Goal: Task Accomplishment & Management: Manage account settings

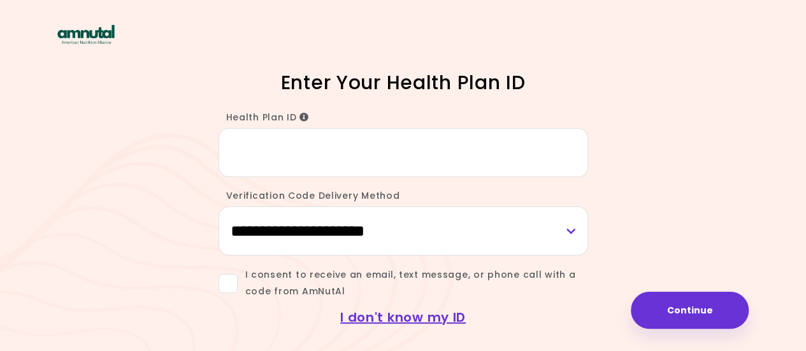
click at [275, 155] on input "Health Plan ID" at bounding box center [404, 152] width 370 height 49
click at [301, 117] on icon "Info" at bounding box center [304, 117] width 10 height 9
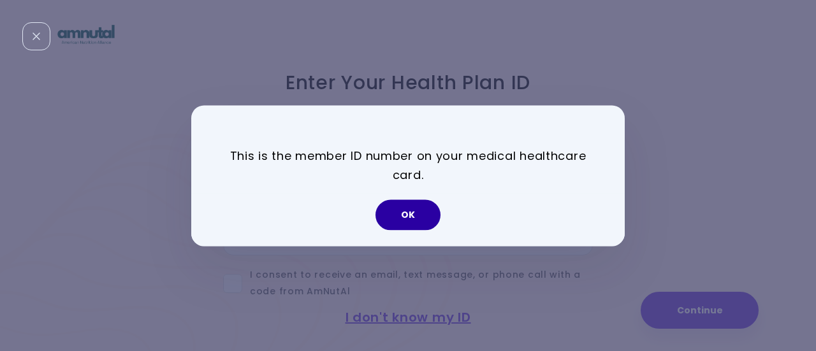
click at [413, 217] on button "OK" at bounding box center [407, 214] width 65 height 31
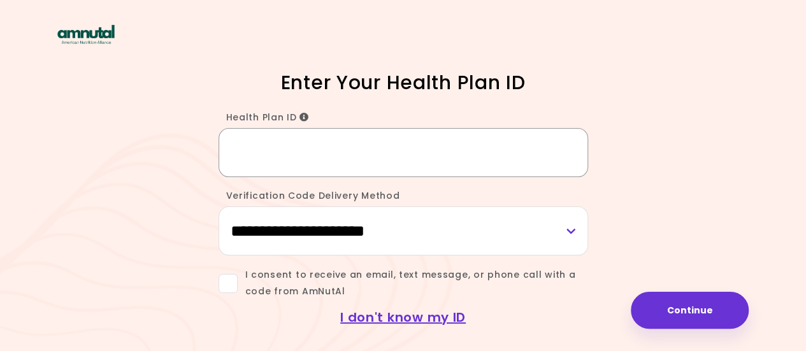
click at [252, 143] on input "Health Plan ID" at bounding box center [404, 152] width 370 height 49
type input "*"
type input "********"
click at [228, 286] on span at bounding box center [228, 283] width 19 height 19
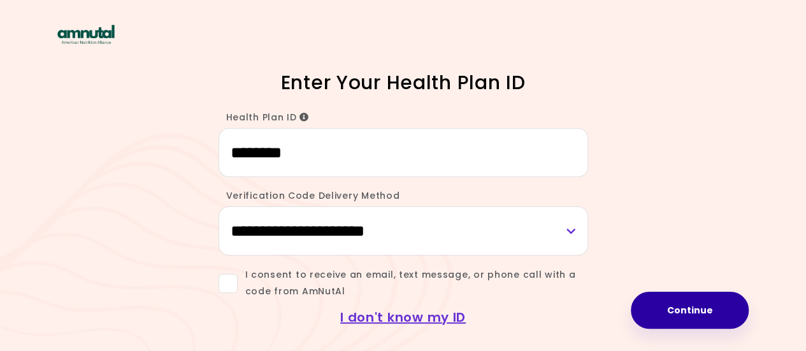
click at [700, 312] on button "Continue" at bounding box center [690, 310] width 118 height 37
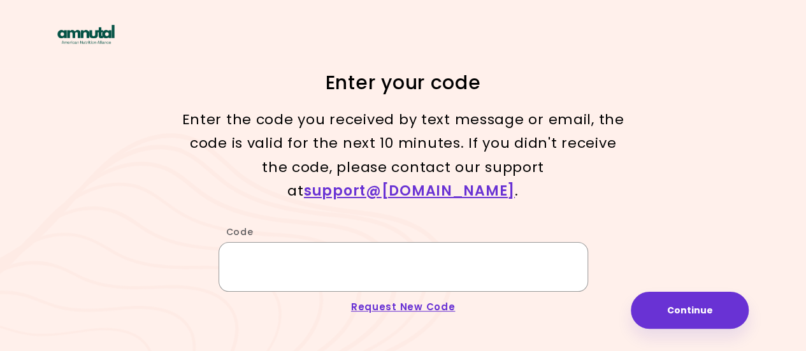
click at [256, 257] on input "Code" at bounding box center [404, 266] width 370 height 49
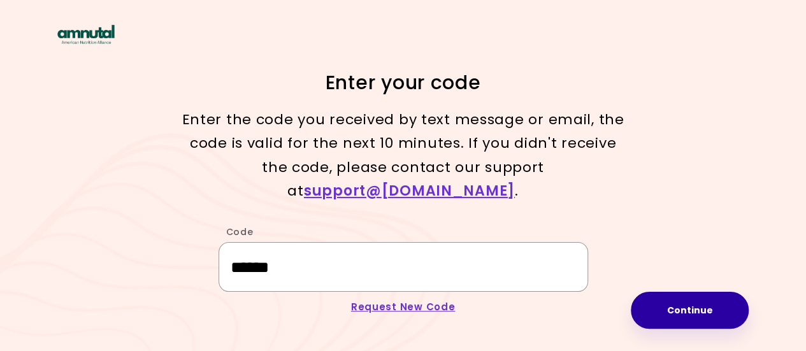
type input "******"
click at [688, 310] on button "Continue" at bounding box center [690, 310] width 118 height 37
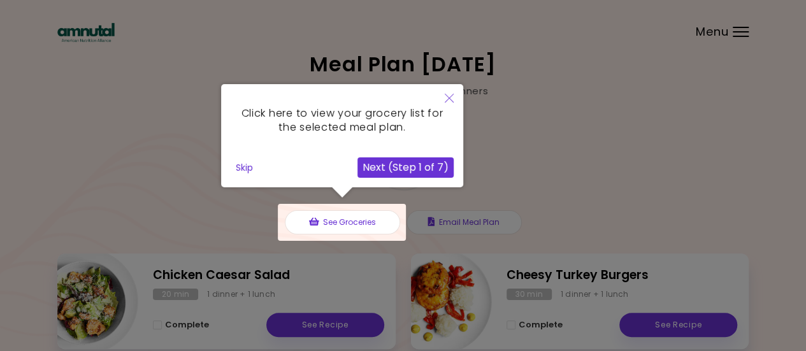
click at [450, 96] on icon "Close" at bounding box center [449, 98] width 9 height 9
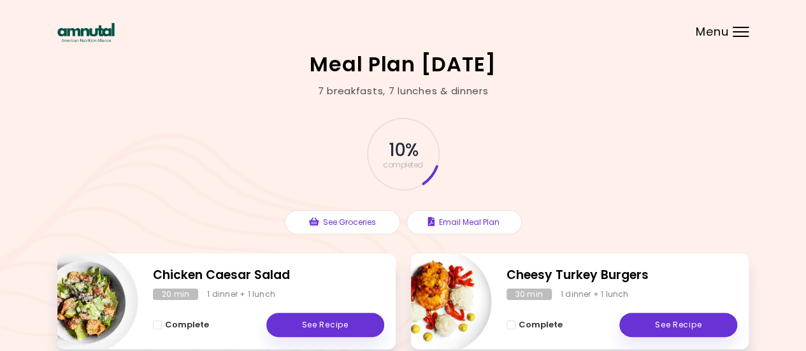
click at [740, 38] on header at bounding box center [403, 25] width 806 height 51
click at [738, 34] on div "Menu" at bounding box center [741, 32] width 16 height 10
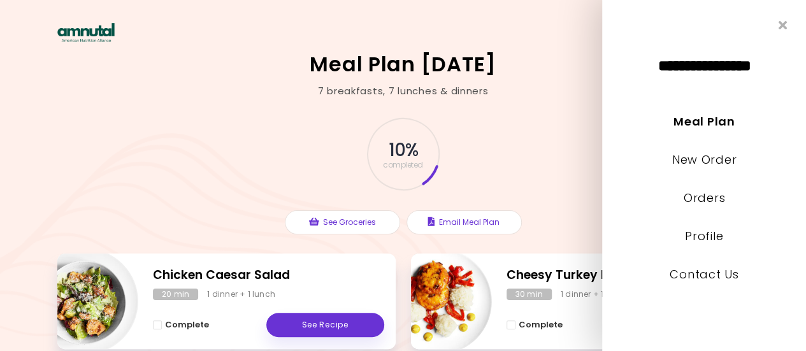
click at [540, 115] on div "10 % completed" at bounding box center [403, 154] width 382 height 87
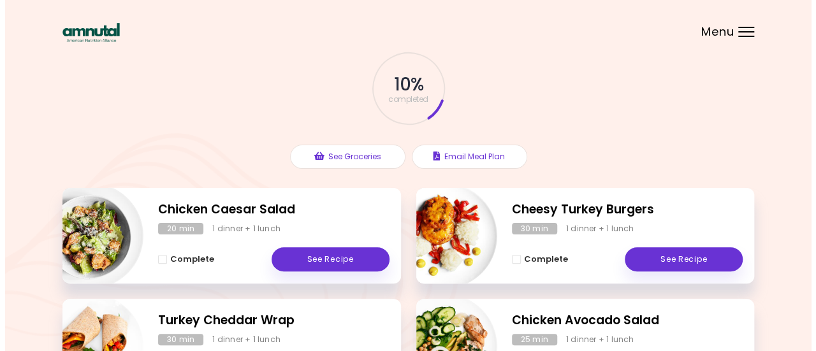
scroll to position [65, 0]
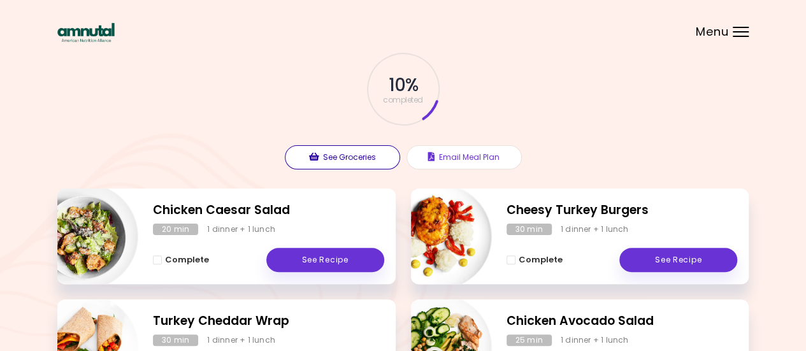
click at [336, 156] on button "See Groceries" at bounding box center [342, 157] width 115 height 24
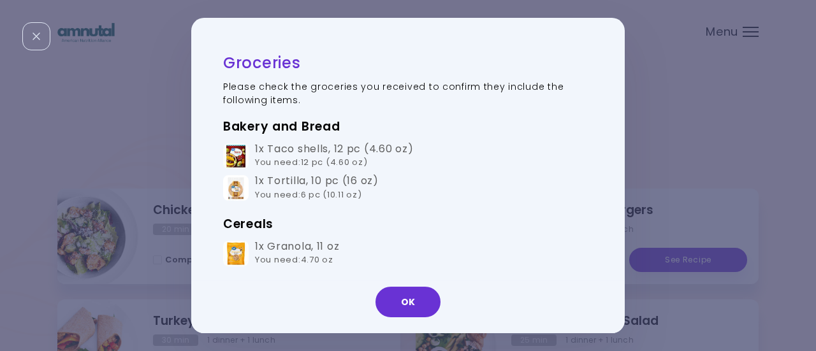
drag, startPoint x: 485, startPoint y: 171, endPoint x: 521, endPoint y: 133, distance: 52.7
click at [486, 170] on td "1x Taco shells , 12 pc (4.60 oz) You need : 12 pc (4.60 oz)" at bounding box center [408, 156] width 370 height 32
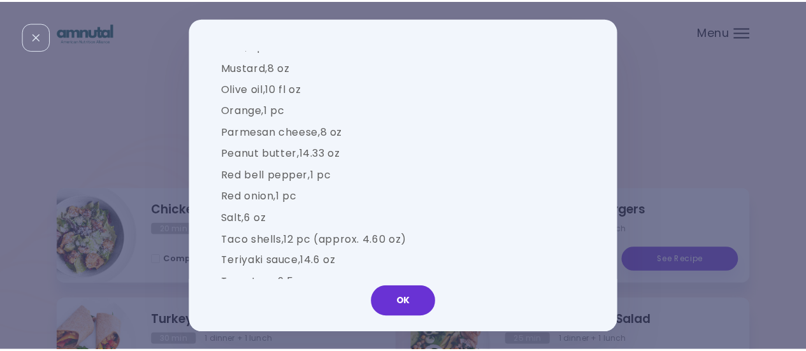
scroll to position [1842, 0]
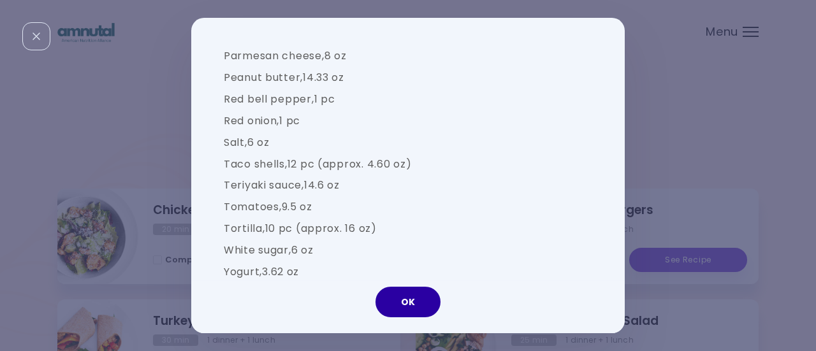
click at [406, 301] on button "OK" at bounding box center [407, 302] width 65 height 31
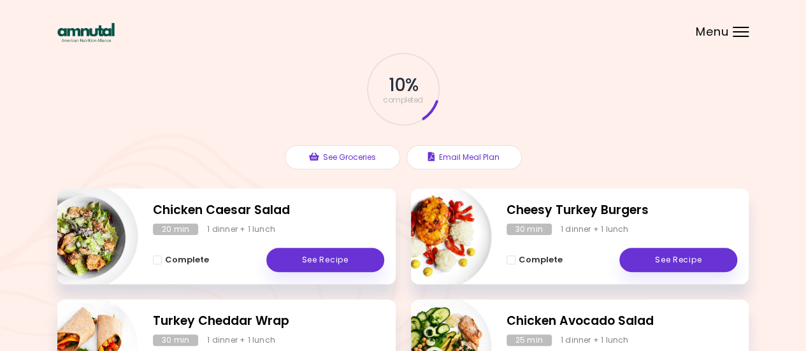
click at [744, 24] on header at bounding box center [403, 25] width 806 height 51
click at [742, 31] on div at bounding box center [741, 31] width 16 height 1
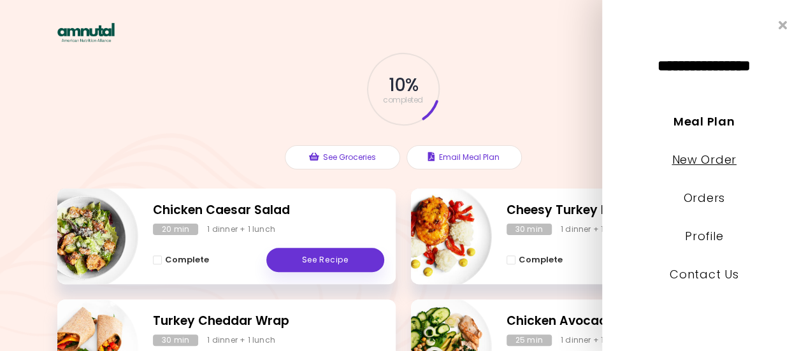
click at [693, 162] on link "New Order" at bounding box center [704, 160] width 64 height 16
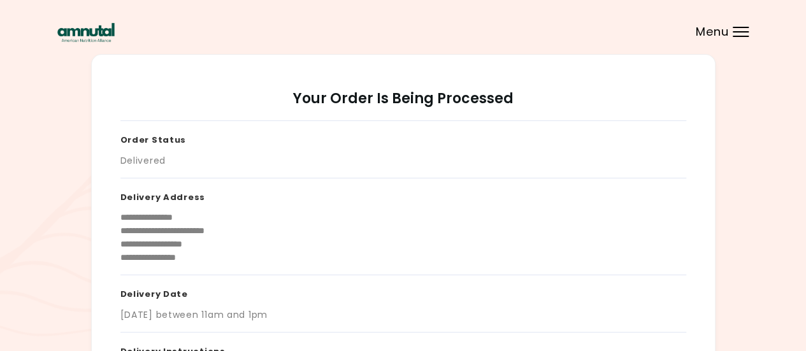
click at [742, 38] on header at bounding box center [403, 25] width 806 height 51
click at [734, 35] on div "Menu" at bounding box center [741, 32] width 16 height 10
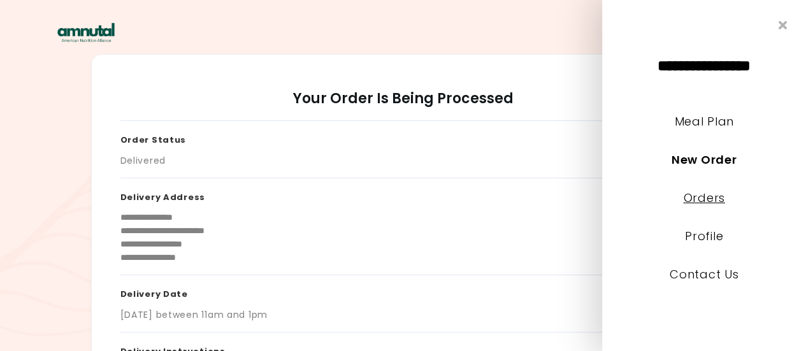
click at [703, 198] on link "Orders" at bounding box center [703, 198] width 41 height 16
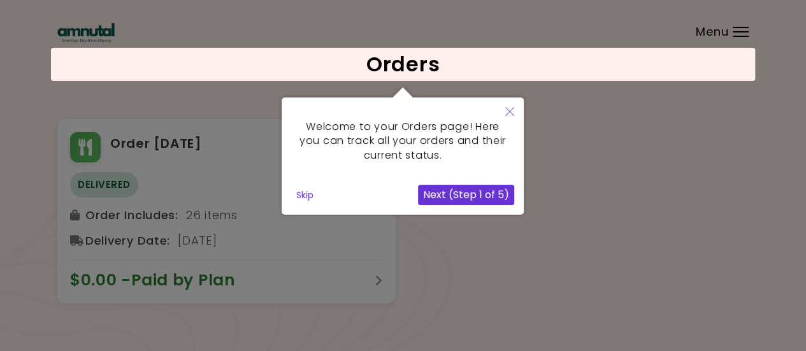
click at [308, 195] on button "Skip" at bounding box center [304, 194] width 27 height 19
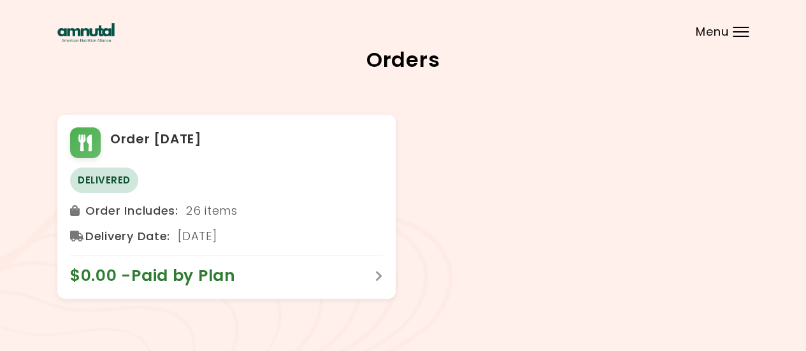
scroll to position [6, 0]
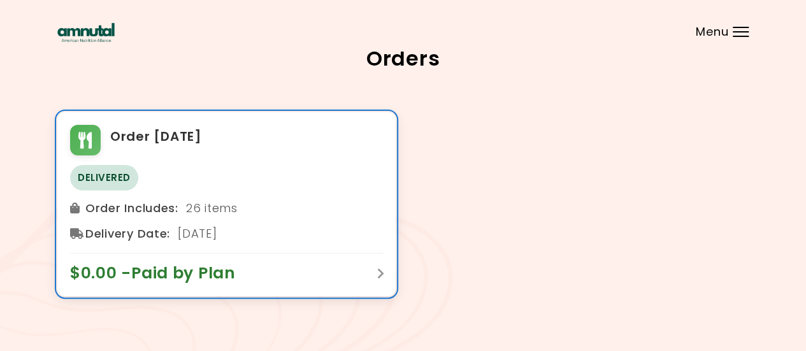
click at [371, 277] on div "$0.00 - Paid by Plan" at bounding box center [226, 268] width 313 height 31
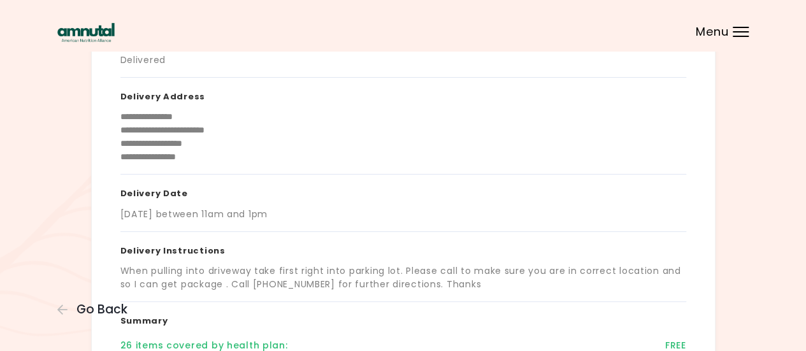
scroll to position [255, 0]
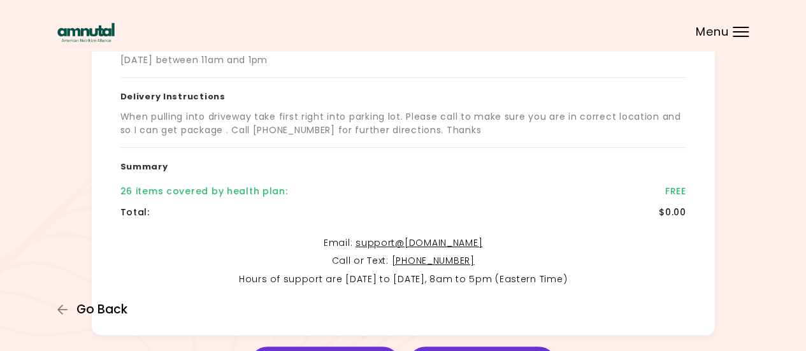
click at [87, 312] on span "Go Back" at bounding box center [101, 310] width 51 height 14
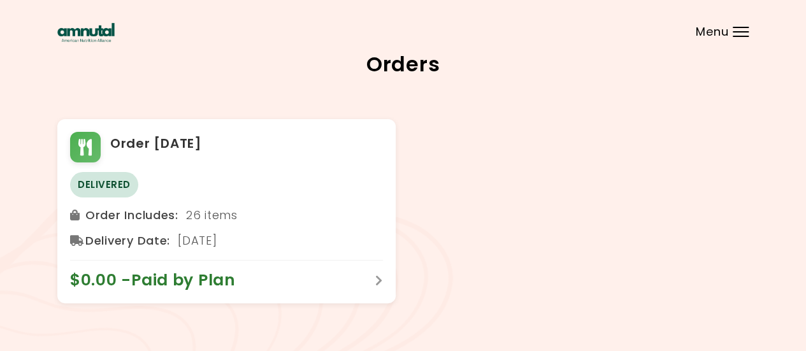
click at [744, 35] on div "Menu" at bounding box center [741, 32] width 16 height 10
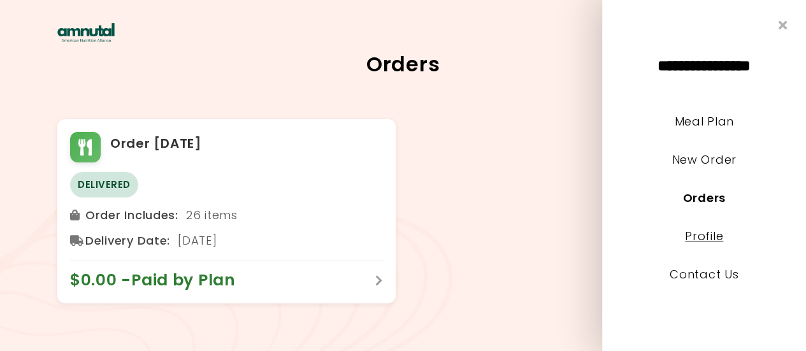
click at [698, 235] on link "Profile" at bounding box center [704, 236] width 38 height 16
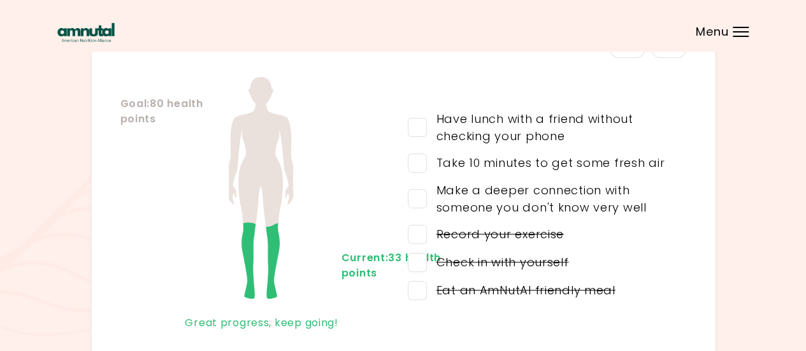
scroll to position [138, 0]
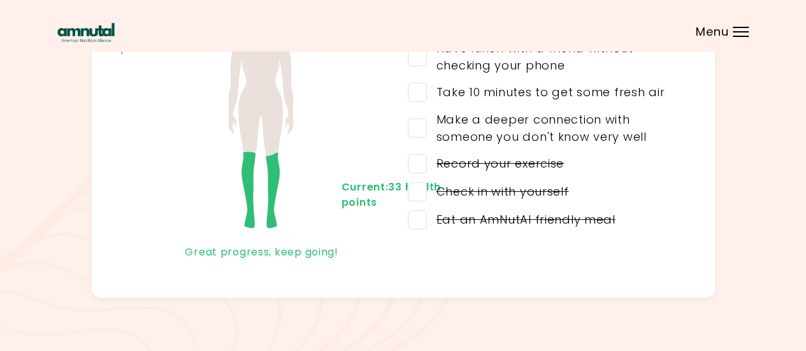
click at [72, 36] on img at bounding box center [85, 32] width 57 height 19
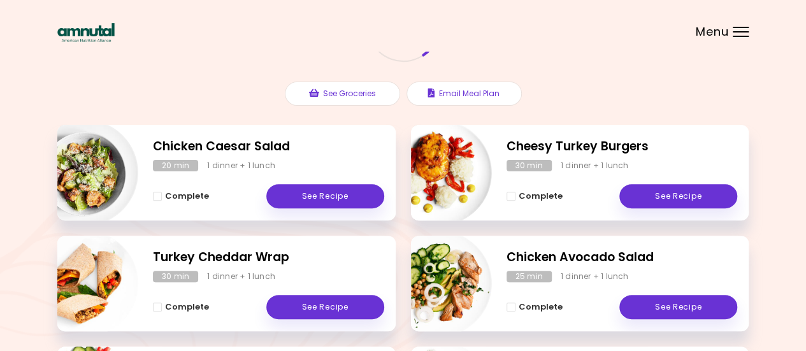
scroll to position [129, 0]
click at [456, 100] on button "Email Meal Plan" at bounding box center [464, 94] width 115 height 24
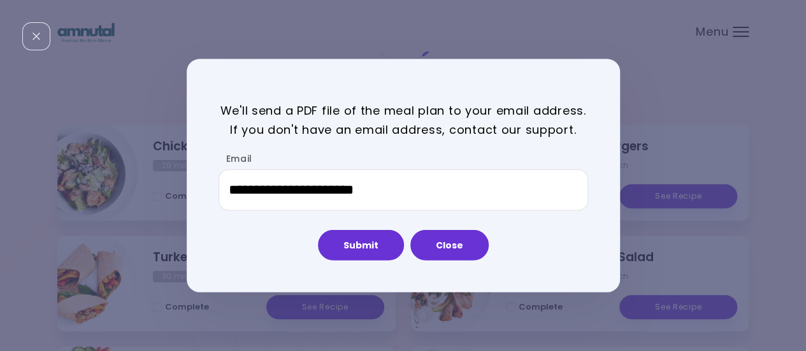
scroll to position [0, 0]
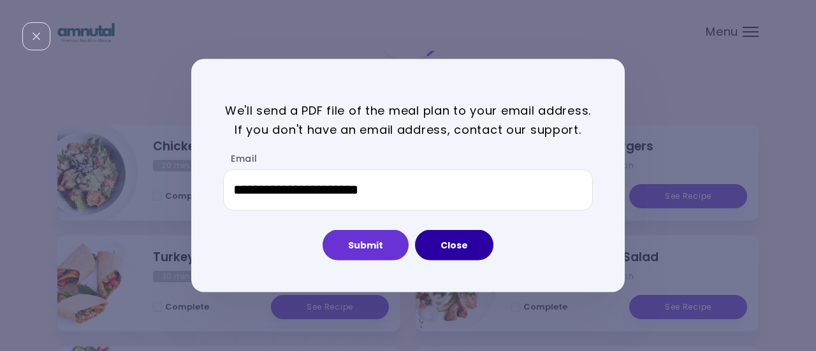
click at [431, 244] on button "Close" at bounding box center [454, 245] width 78 height 31
